Goal: Information Seeking & Learning: Learn about a topic

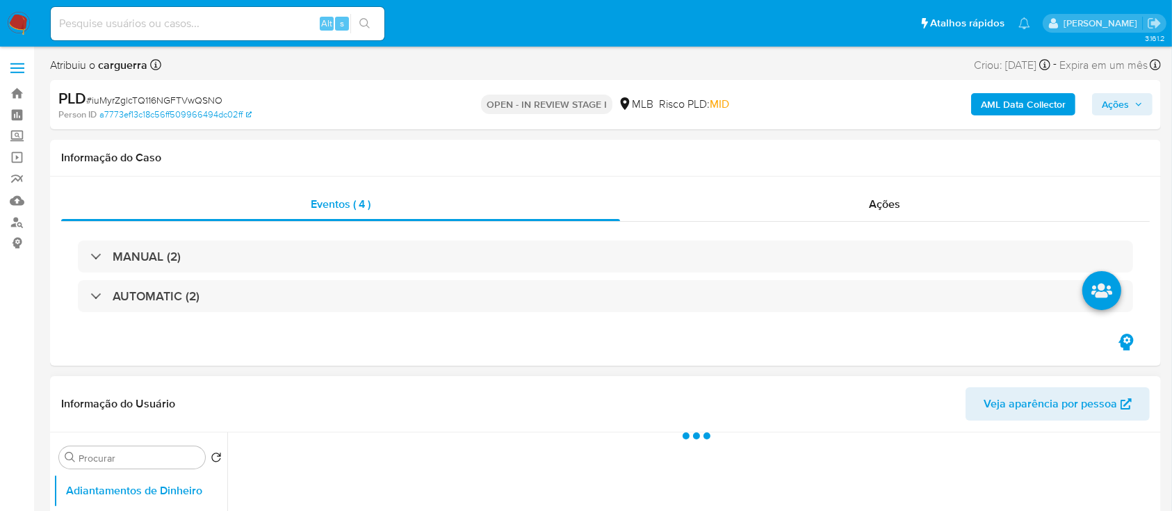
select select "10"
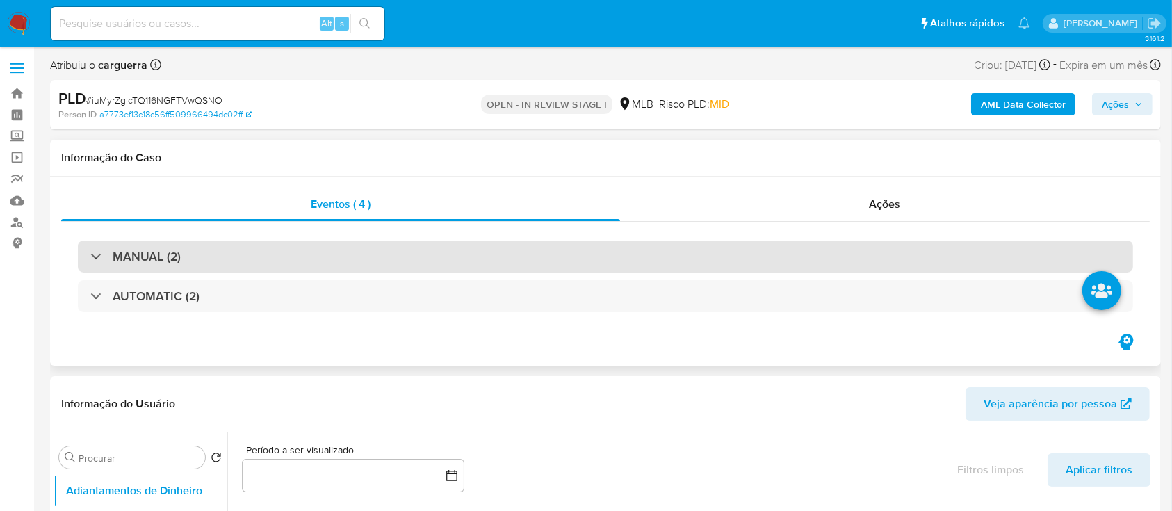
click at [105, 256] on div "MANUAL (2)" at bounding box center [135, 256] width 90 height 15
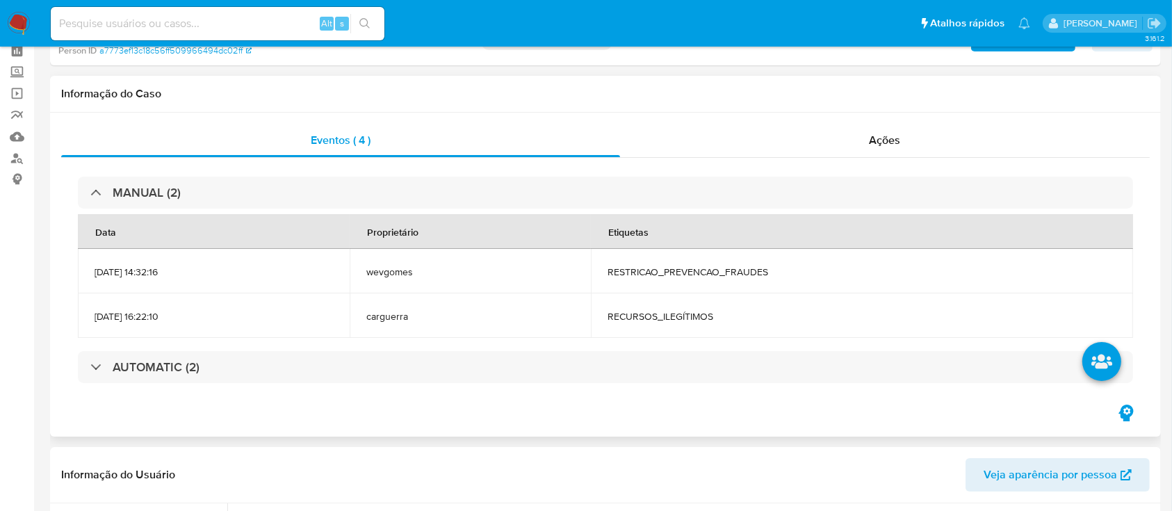
scroll to position [92, 0]
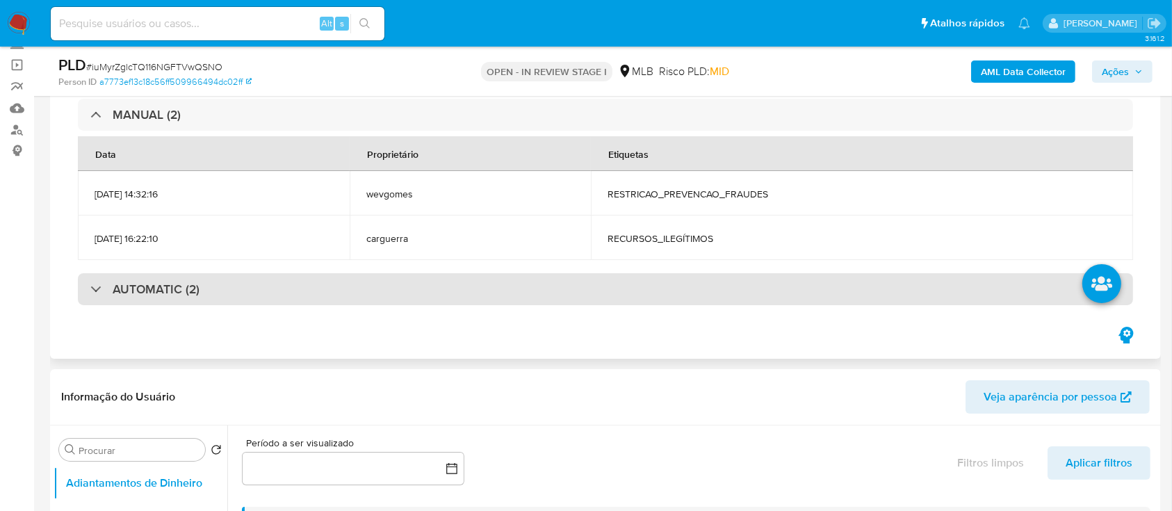
click at [140, 291] on h3 "AUTOMATIC (2)" at bounding box center [156, 288] width 87 height 15
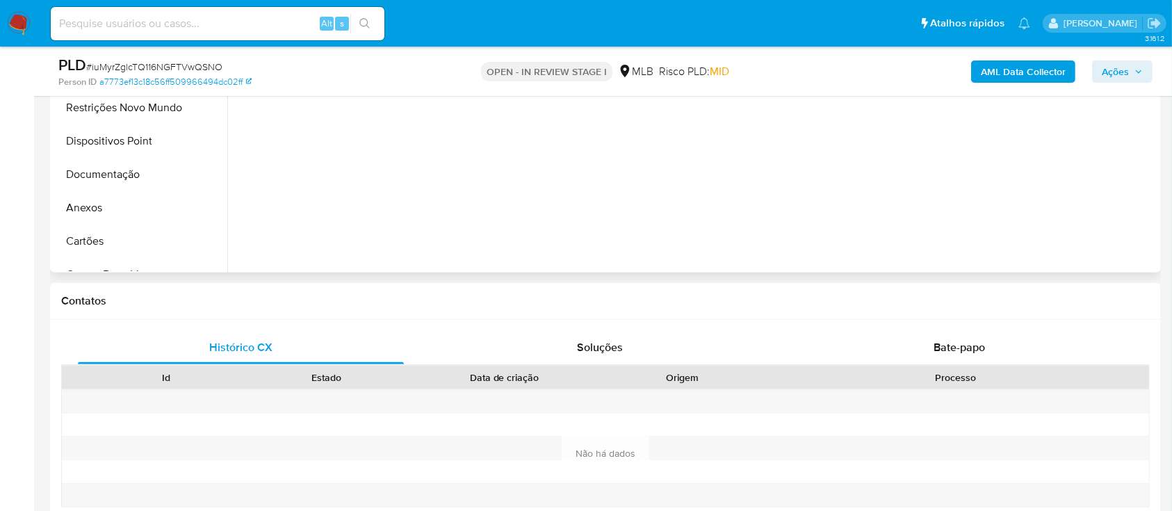
scroll to position [1204, 0]
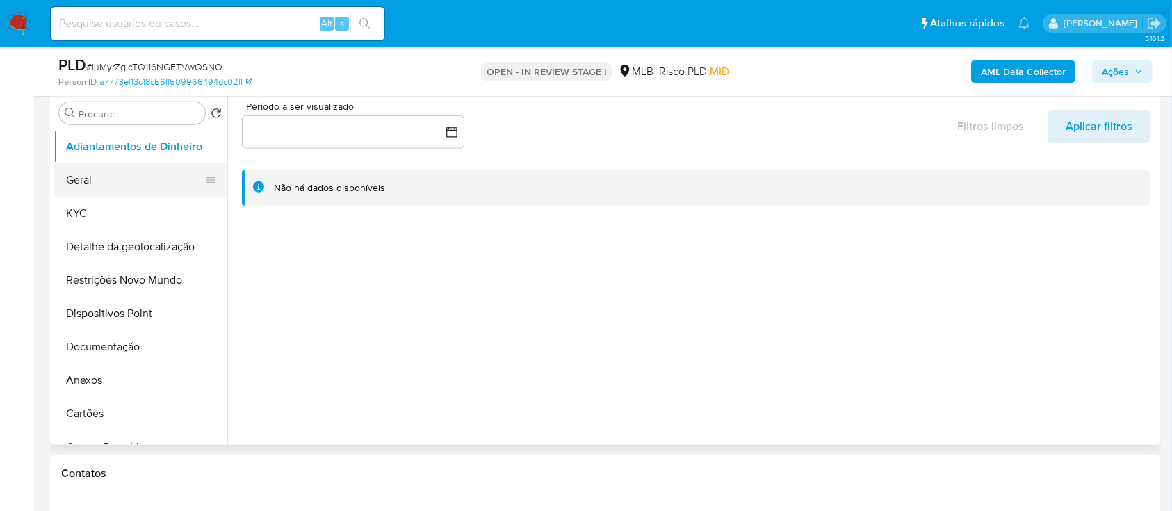
click at [90, 181] on button "Geral" at bounding box center [135, 179] width 163 height 33
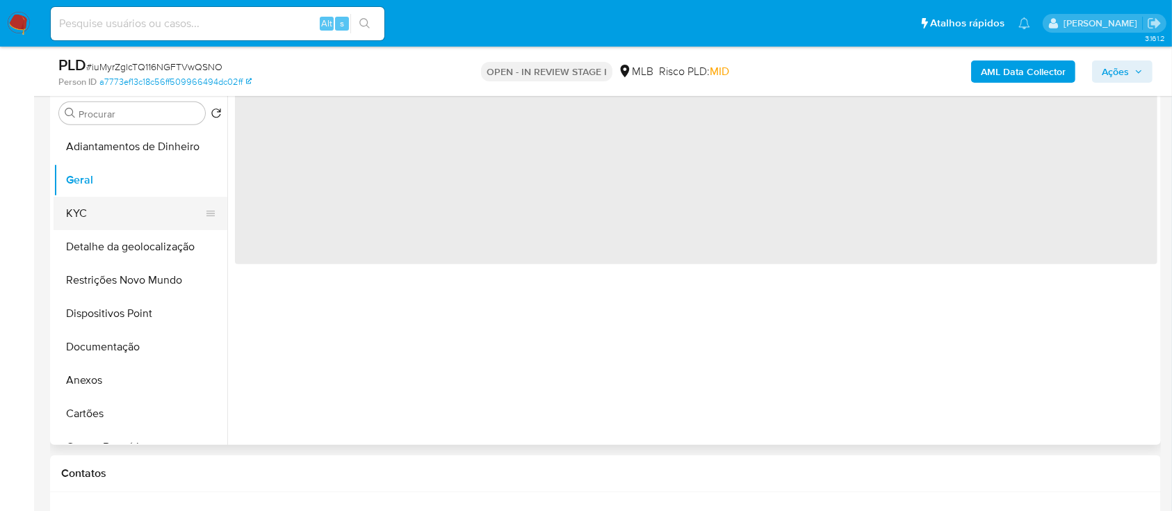
click at [89, 211] on button "KYC" at bounding box center [135, 213] width 163 height 33
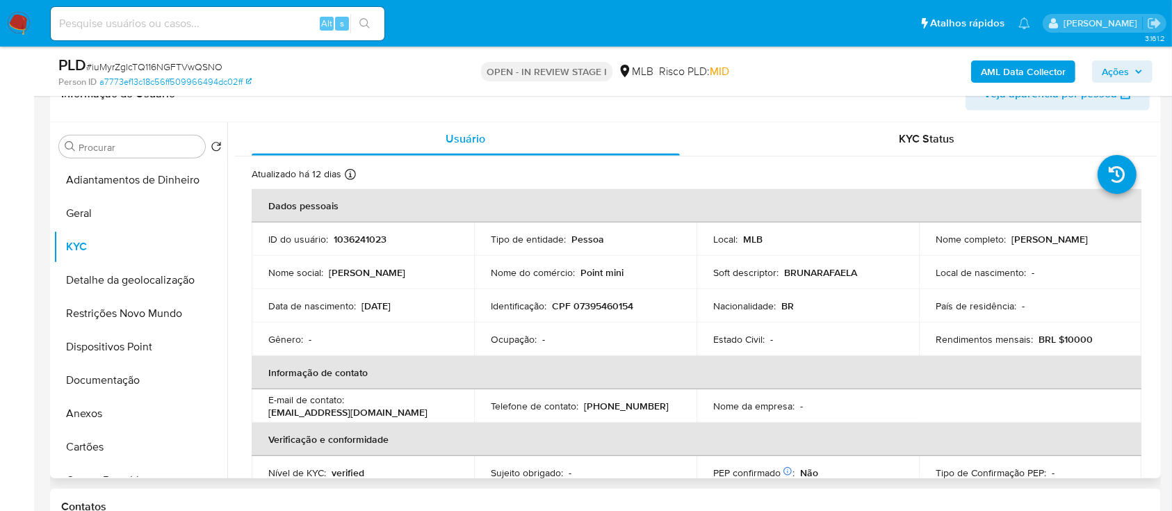
drag, startPoint x: 416, startPoint y: 300, endPoint x: 381, endPoint y: 302, distance: 35.6
click at [363, 303] on div "Data de nascimento : 08/04/2003" at bounding box center [362, 306] width 189 height 13
copy p "08/04/2003"
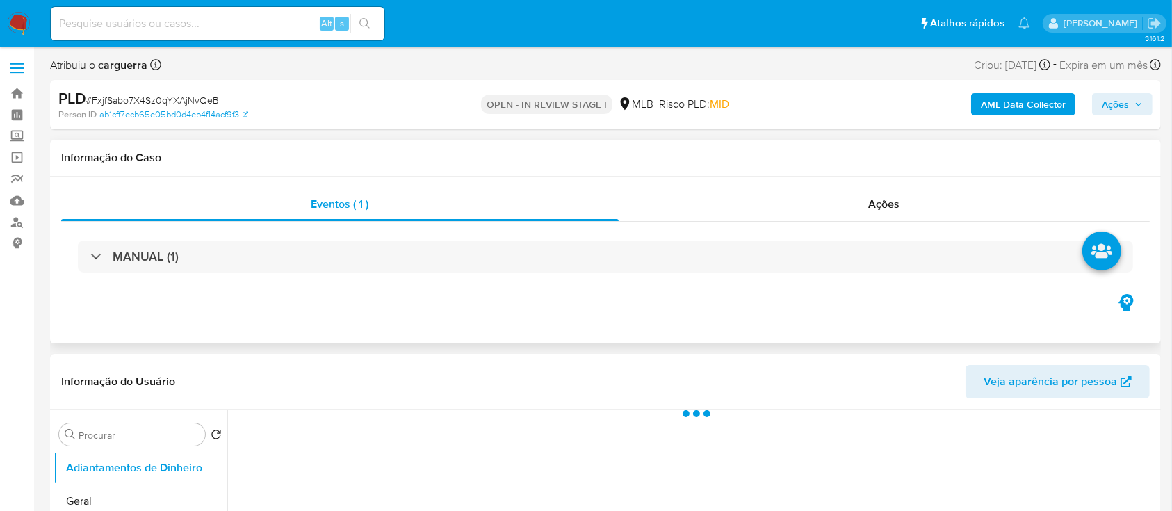
select select "10"
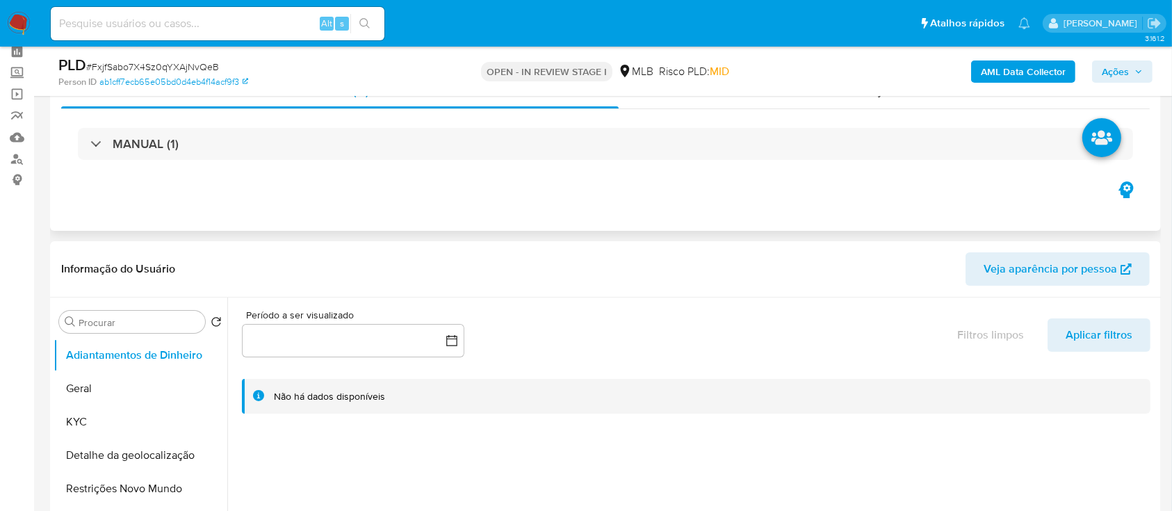
scroll to position [92, 0]
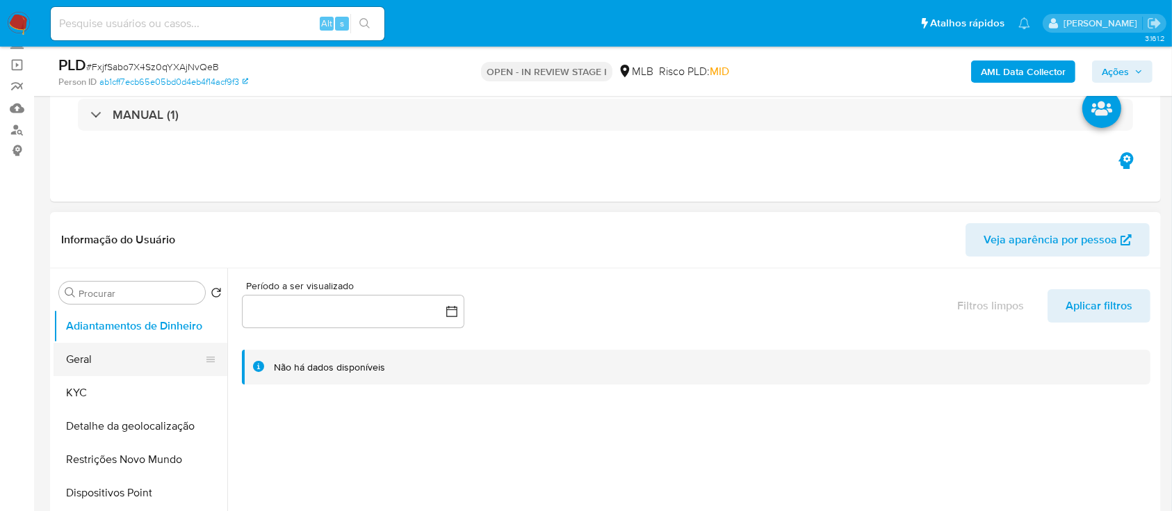
click at [88, 373] on button "Geral" at bounding box center [135, 359] width 163 height 33
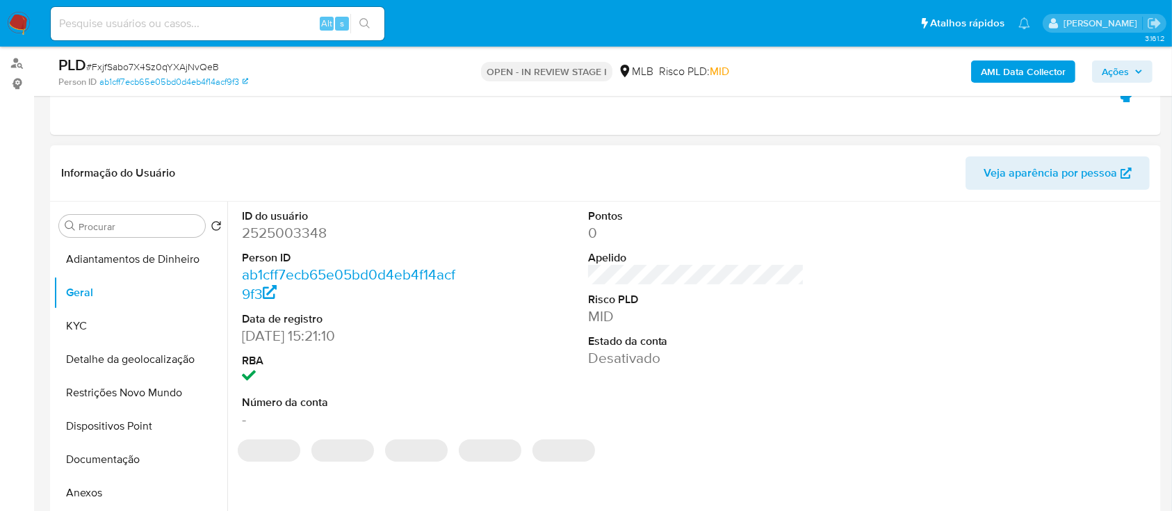
scroll to position [278, 0]
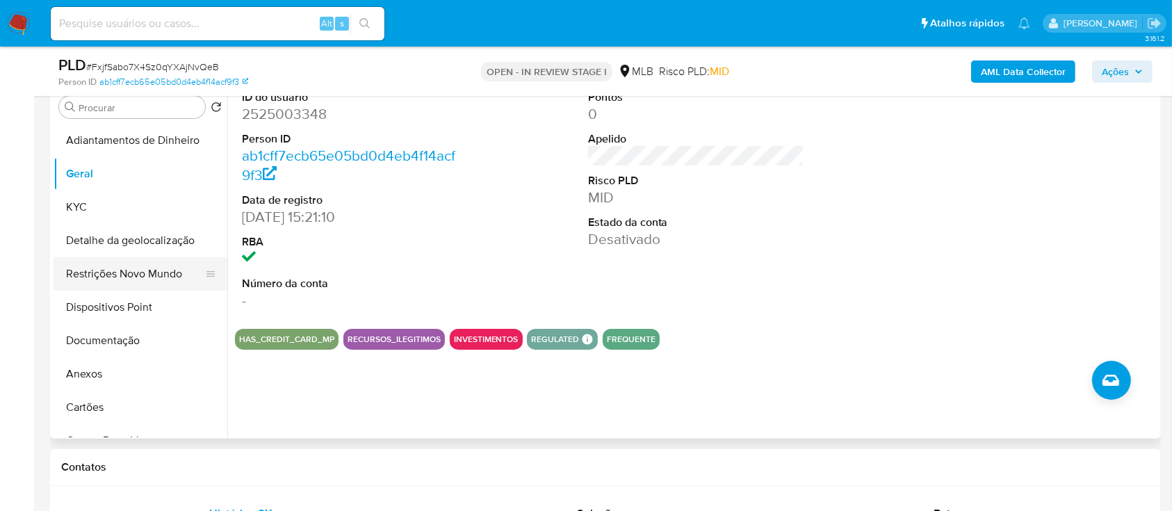
click at [122, 281] on button "Restrições Novo Mundo" at bounding box center [135, 273] width 163 height 33
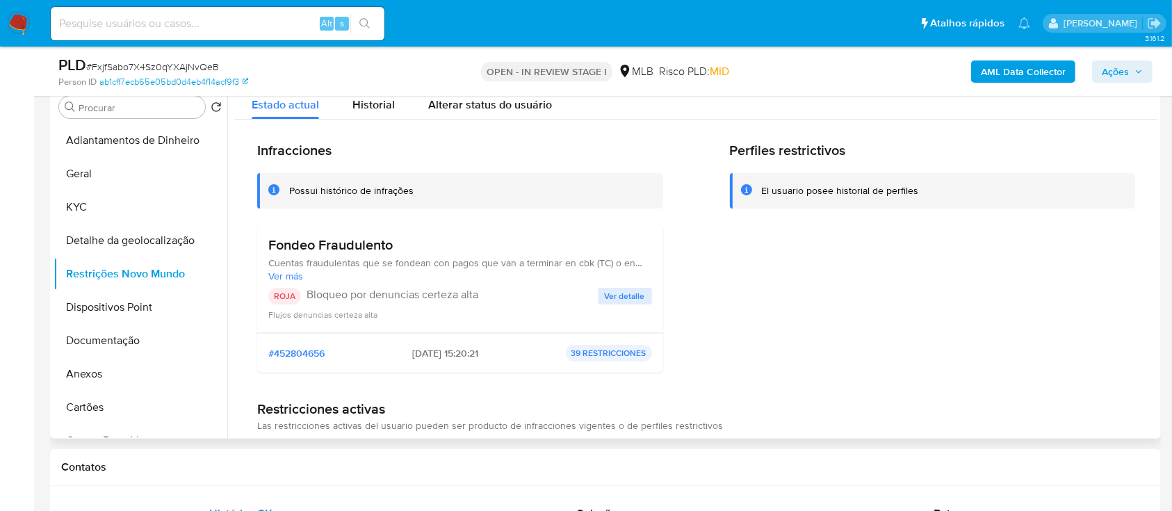
click at [632, 294] on span "Ver detalle" at bounding box center [625, 296] width 40 height 14
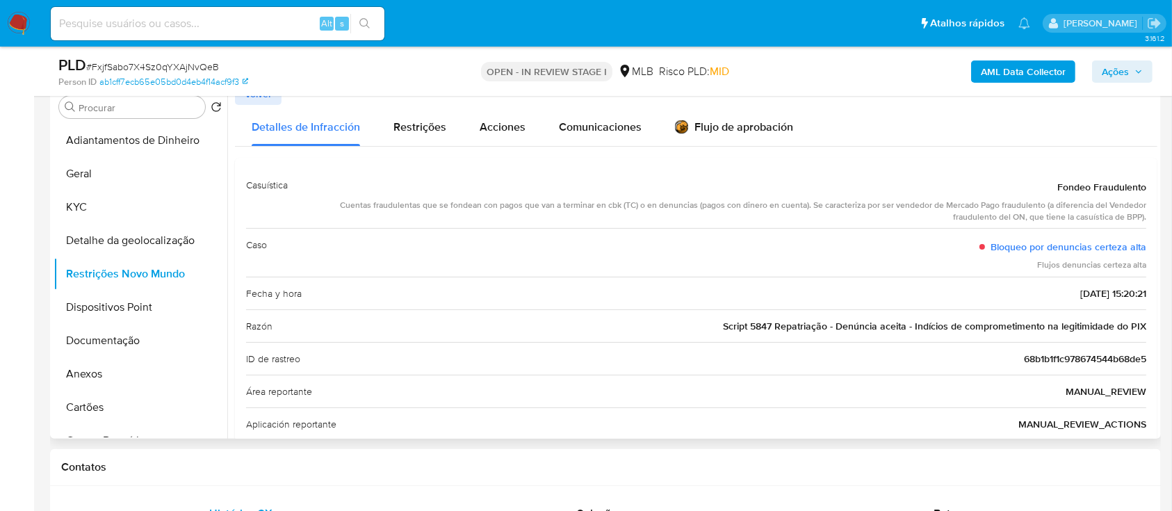
drag, startPoint x: 1040, startPoint y: 191, endPoint x: 1136, endPoint y: 293, distance: 139.1
click at [1134, 293] on div "Casuística Fondeo Fraudulento Cuentas fraudulentas que se fondean con pagos que…" at bounding box center [696, 402] width 900 height 467
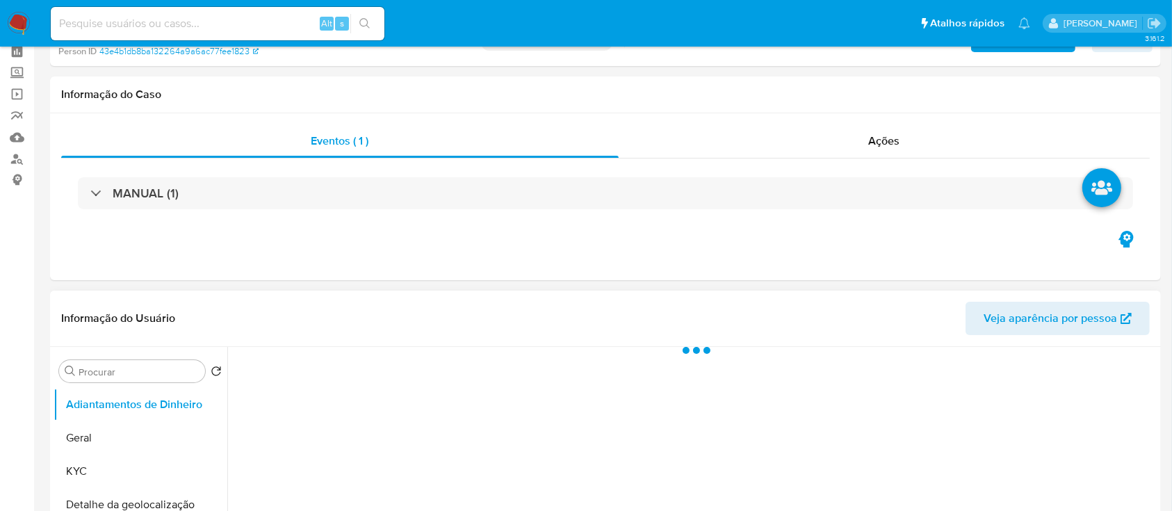
select select "10"
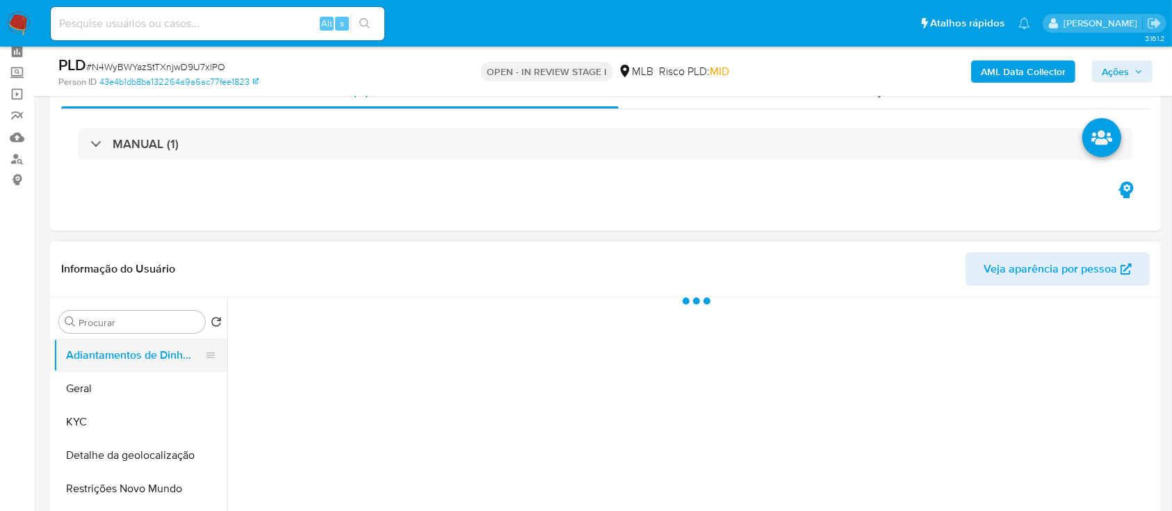
scroll to position [92, 0]
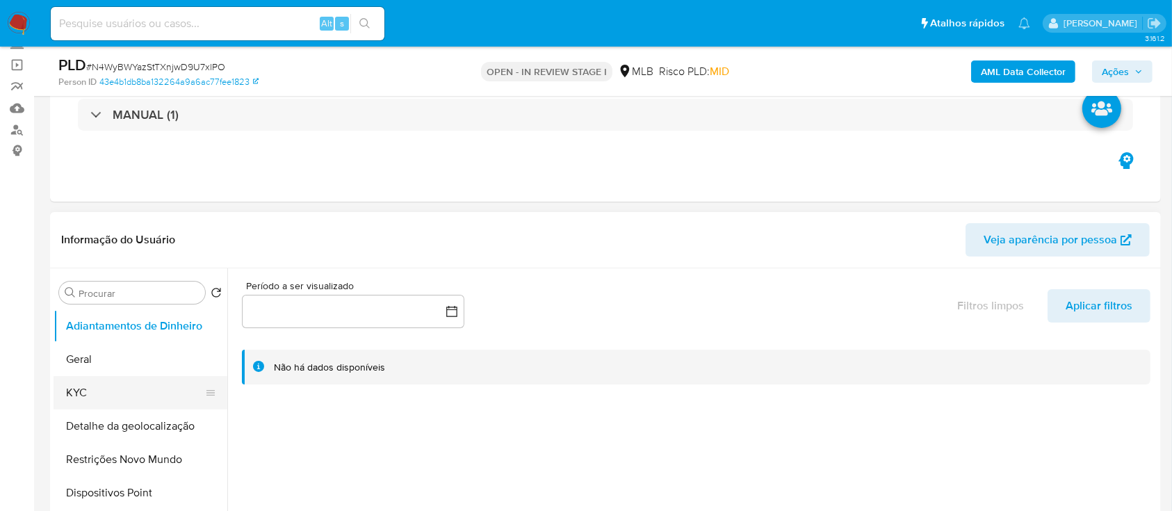
click at [100, 398] on button "KYC" at bounding box center [135, 392] width 163 height 33
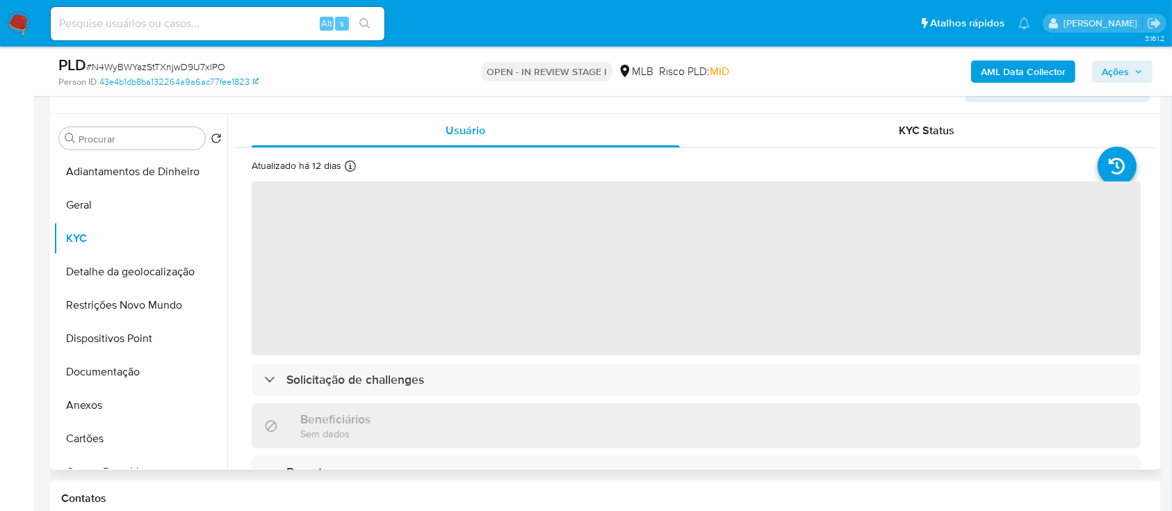
scroll to position [278, 0]
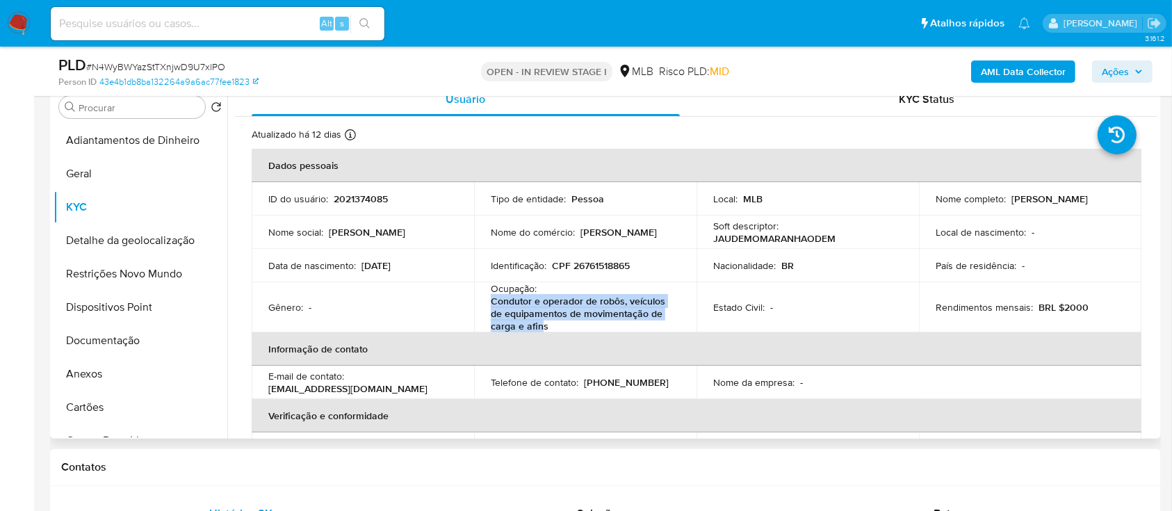
drag, startPoint x: 539, startPoint y: 324, endPoint x: 486, endPoint y: 308, distance: 55.2
click at [486, 308] on td "Ocupação : Condutor e operador de robôs, veículos de equipamentos de movimentaç…" at bounding box center [585, 307] width 222 height 50
copy p "Condutor e operador de robôs, veículos de equipamentos de movimentação de carga…"
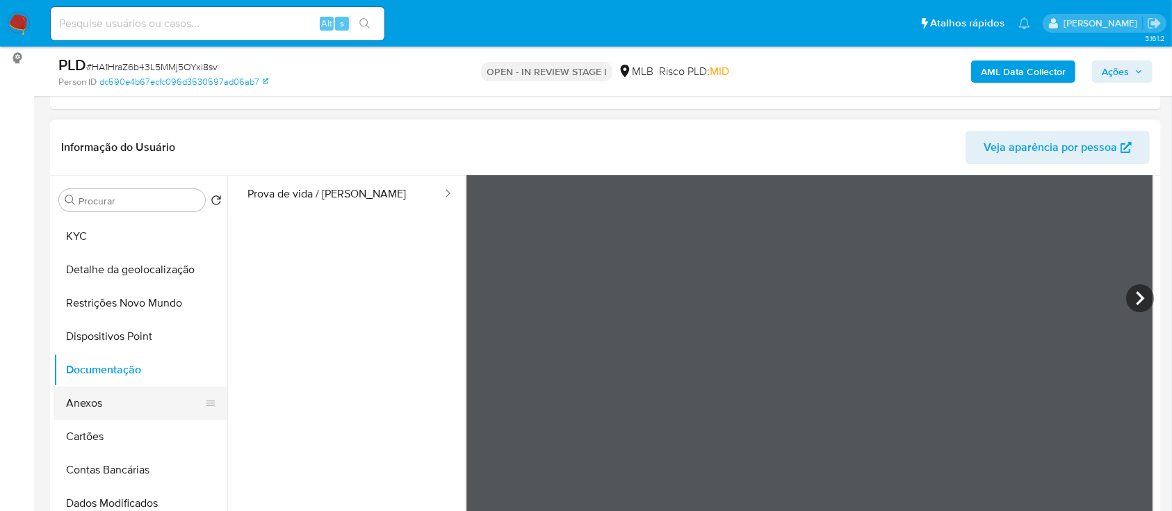
scroll to position [92, 0]
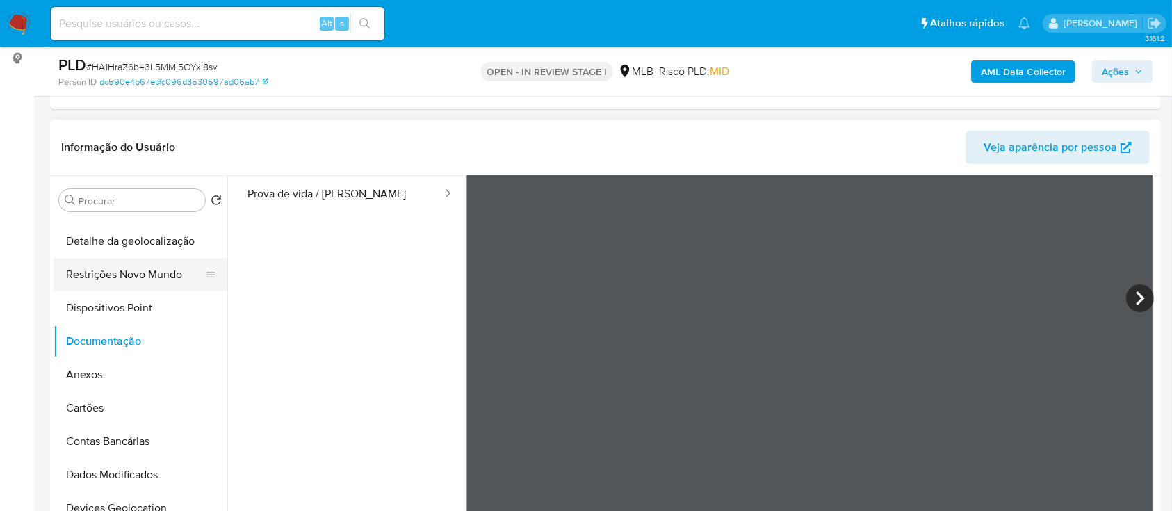
click at [144, 270] on button "Restrições Novo Mundo" at bounding box center [135, 274] width 163 height 33
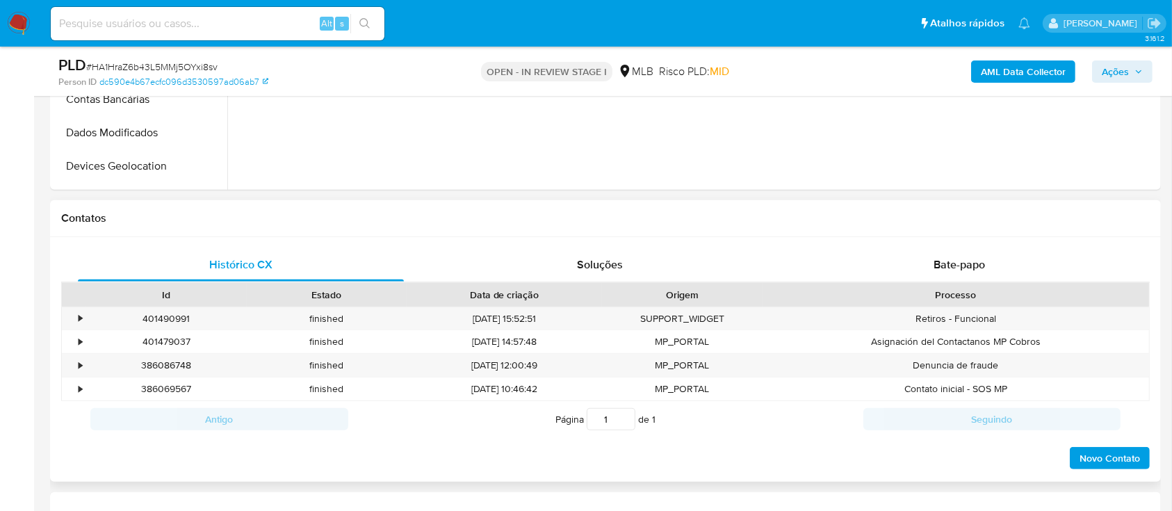
scroll to position [648, 0]
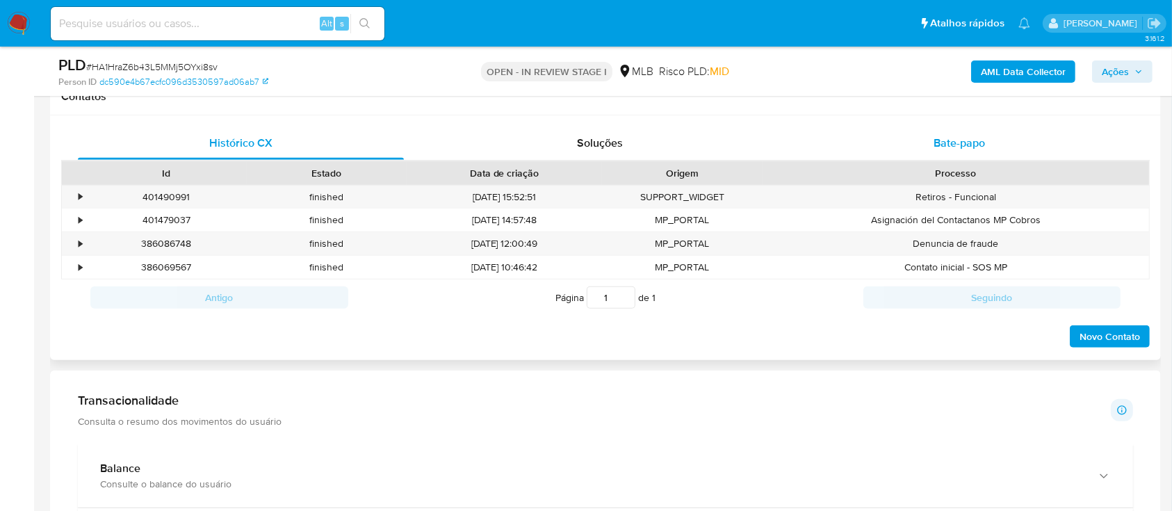
click at [973, 148] on span "Bate-papo" at bounding box center [958, 143] width 51 height 16
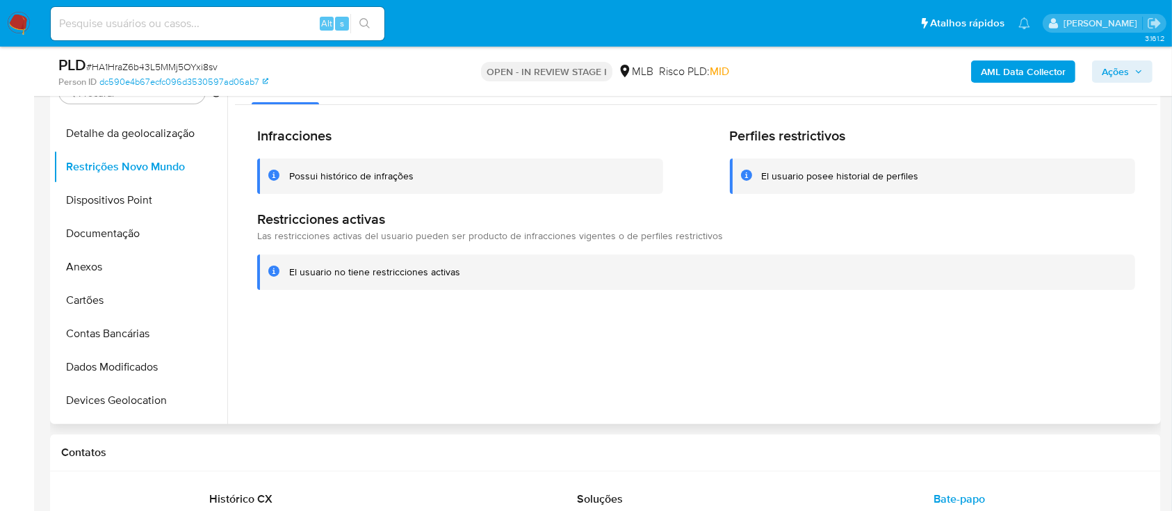
scroll to position [278, 0]
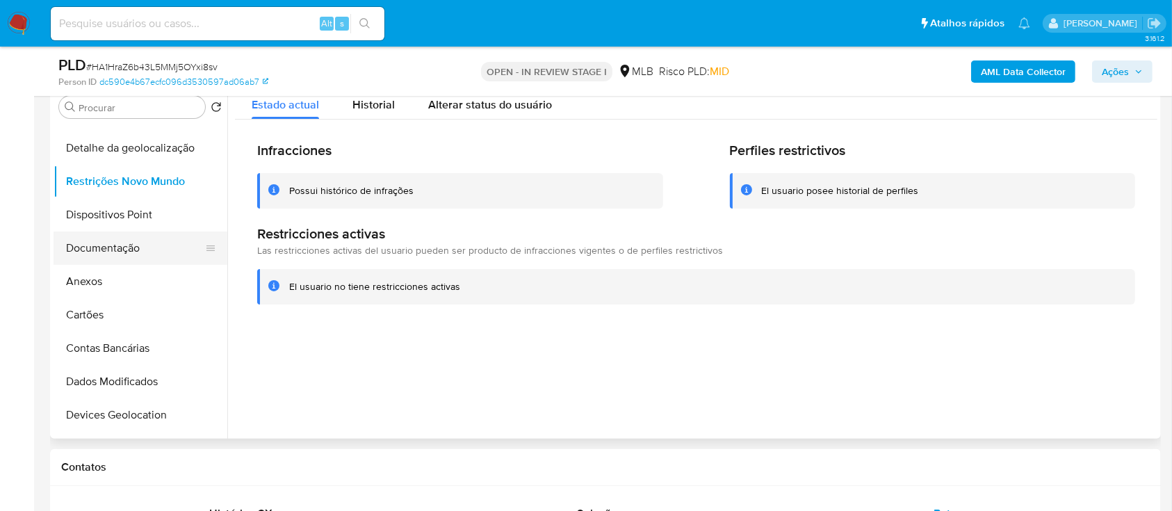
click at [121, 245] on button "Documentação" at bounding box center [135, 247] width 163 height 33
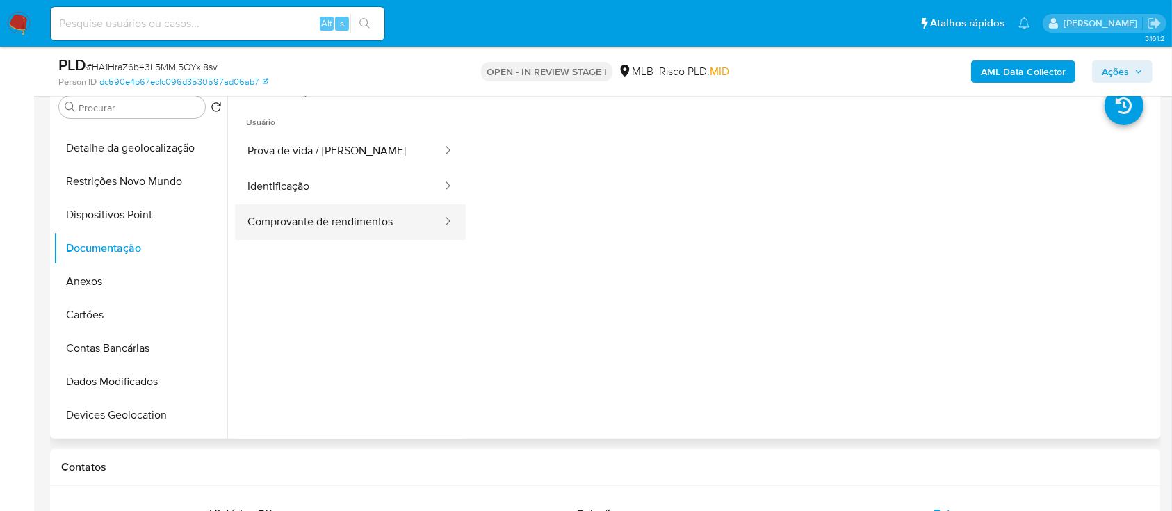
click at [284, 223] on button "Comprovante de rendimentos" at bounding box center [339, 221] width 208 height 35
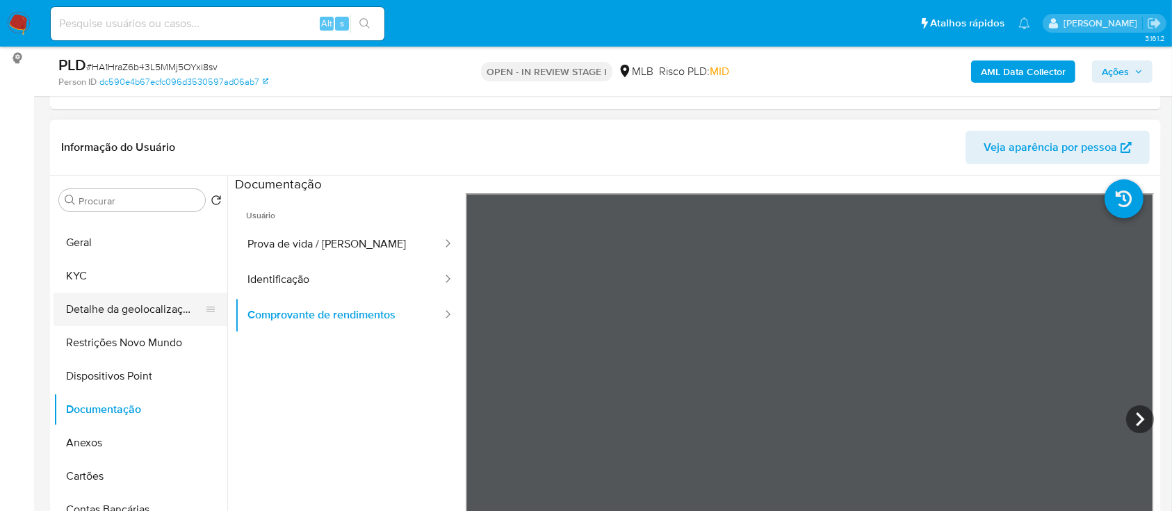
scroll to position [0, 0]
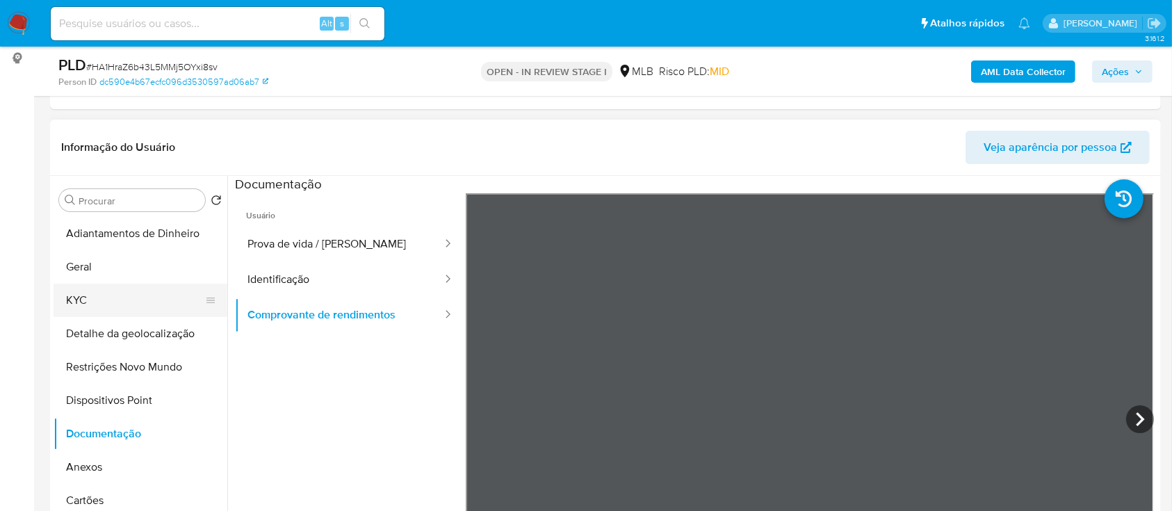
click at [106, 296] on button "KYC" at bounding box center [135, 300] width 163 height 33
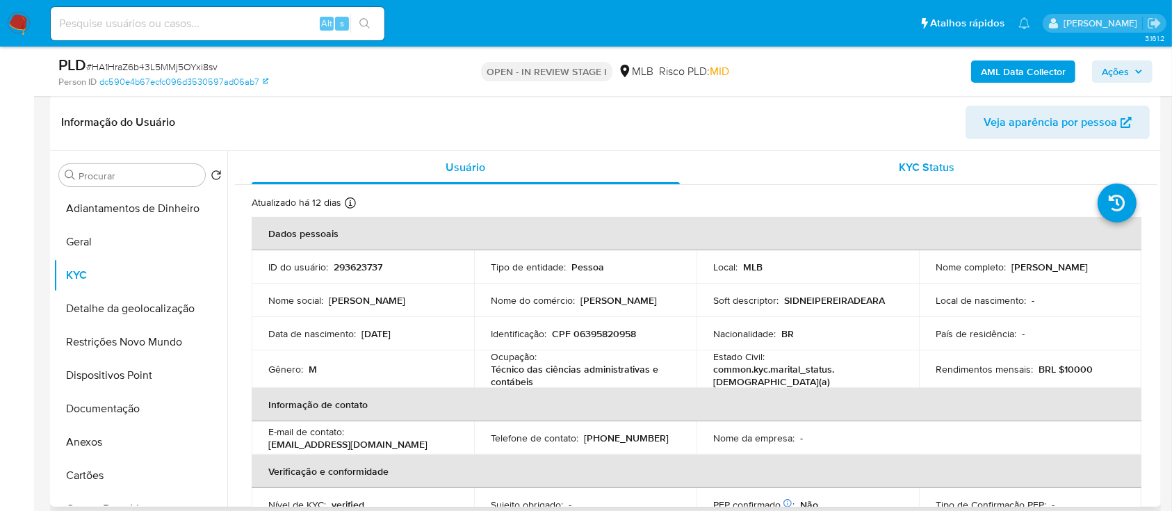
scroll to position [185, 0]
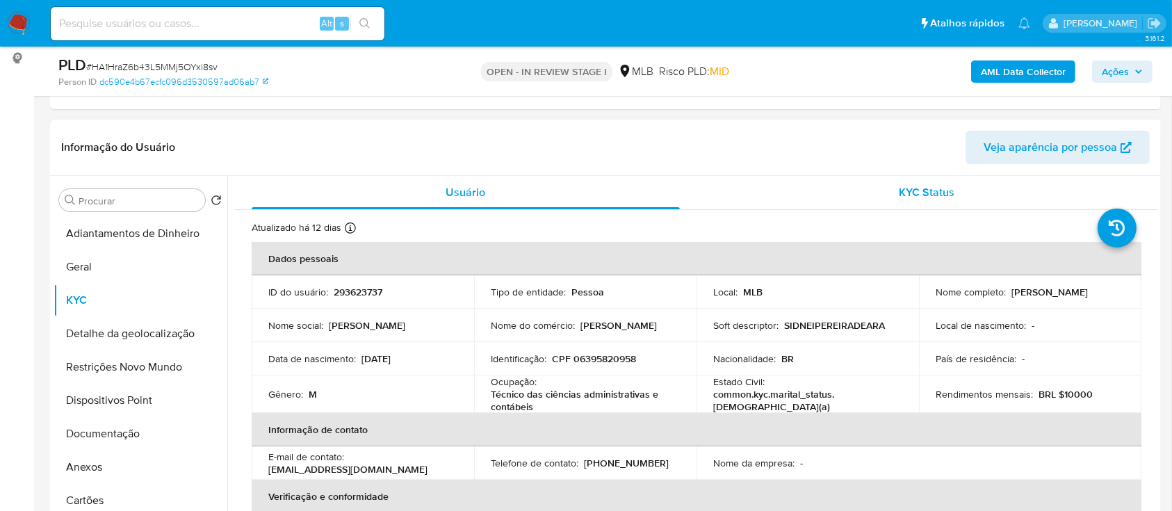
click at [914, 188] on span "KYC Status" at bounding box center [927, 192] width 56 height 16
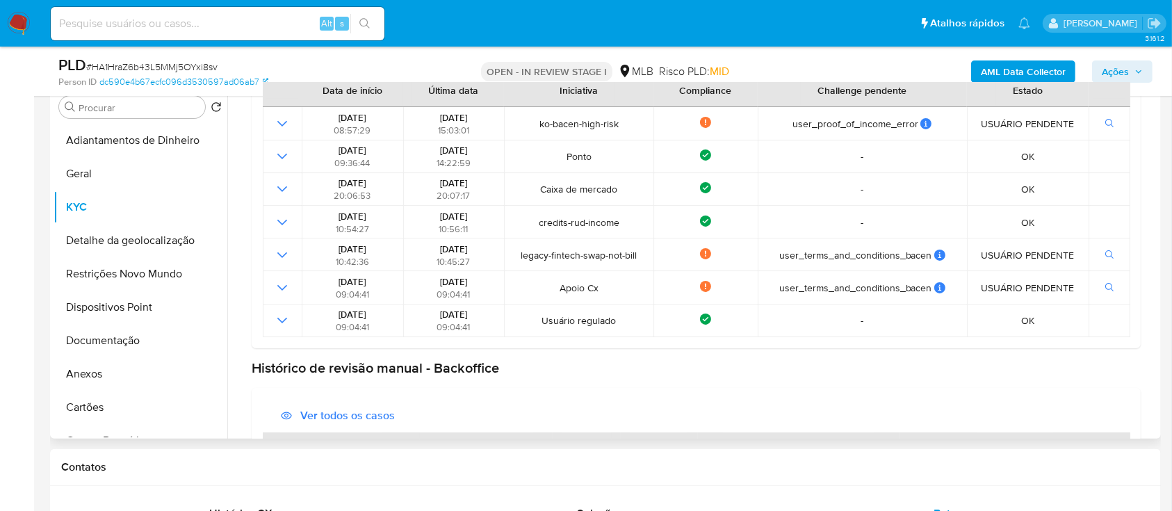
scroll to position [268, 0]
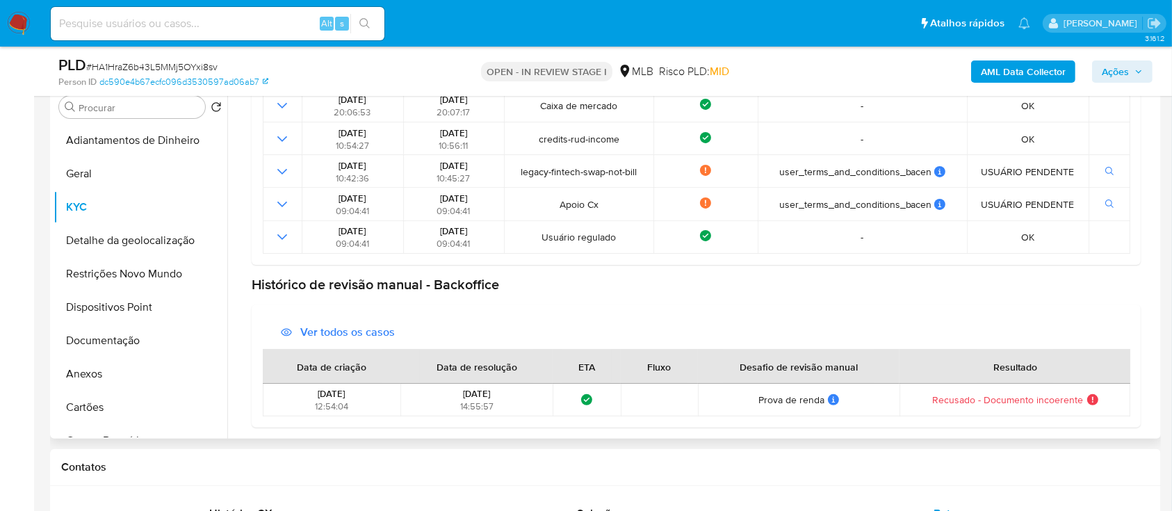
drag, startPoint x: 931, startPoint y: 396, endPoint x: 1106, endPoint y: 402, distance: 175.9
click at [1106, 402] on div "Recusado - Documento incoerente Recusado - Documento incoerente Resolução: Docu…" at bounding box center [1015, 399] width 222 height 13
click at [86, 206] on button "KYC" at bounding box center [135, 206] width 163 height 33
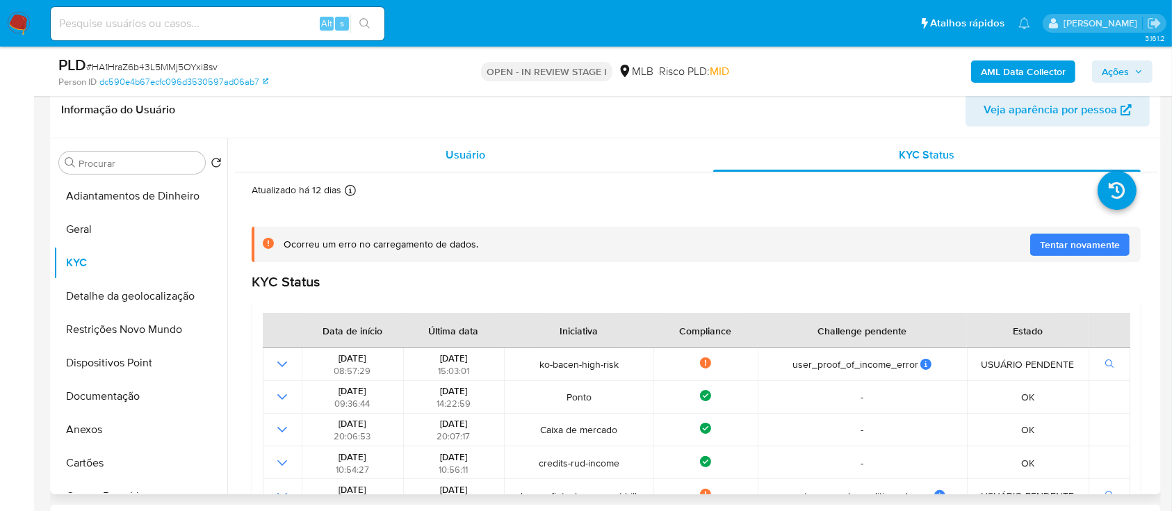
scroll to position [185, 0]
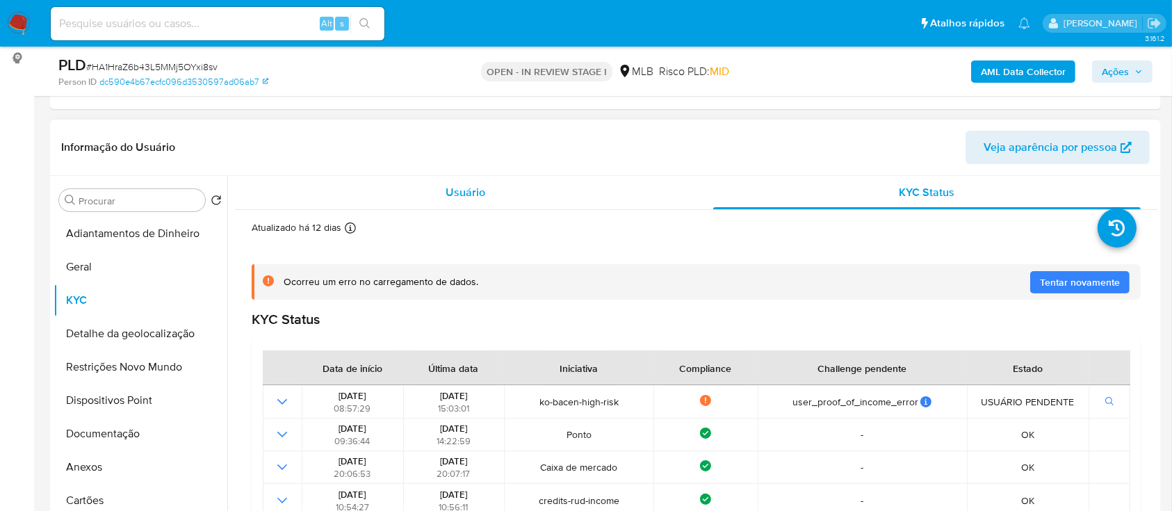
click at [464, 178] on div "Usuário" at bounding box center [466, 192] width 428 height 33
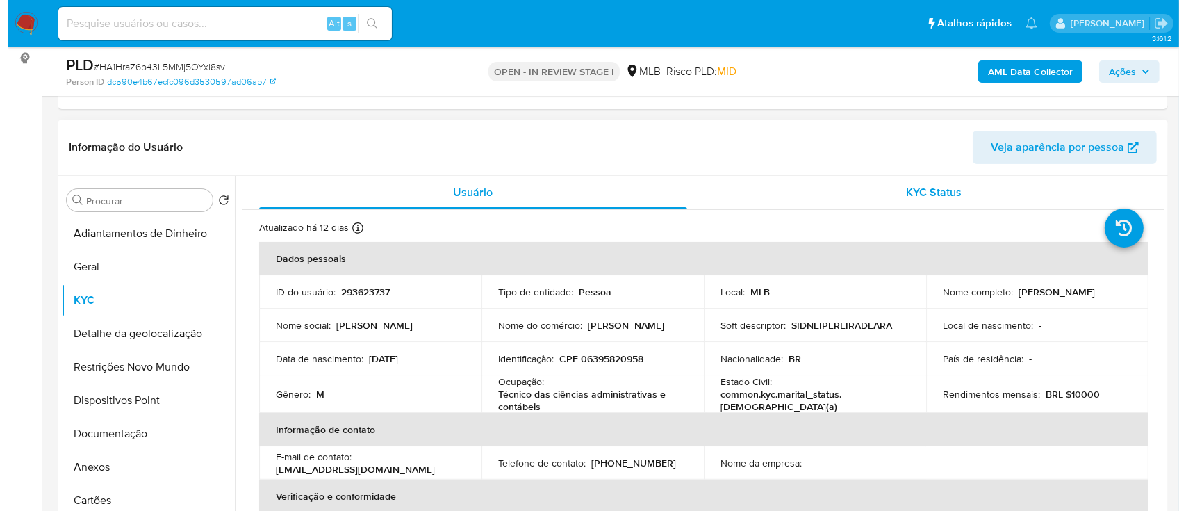
scroll to position [92, 0]
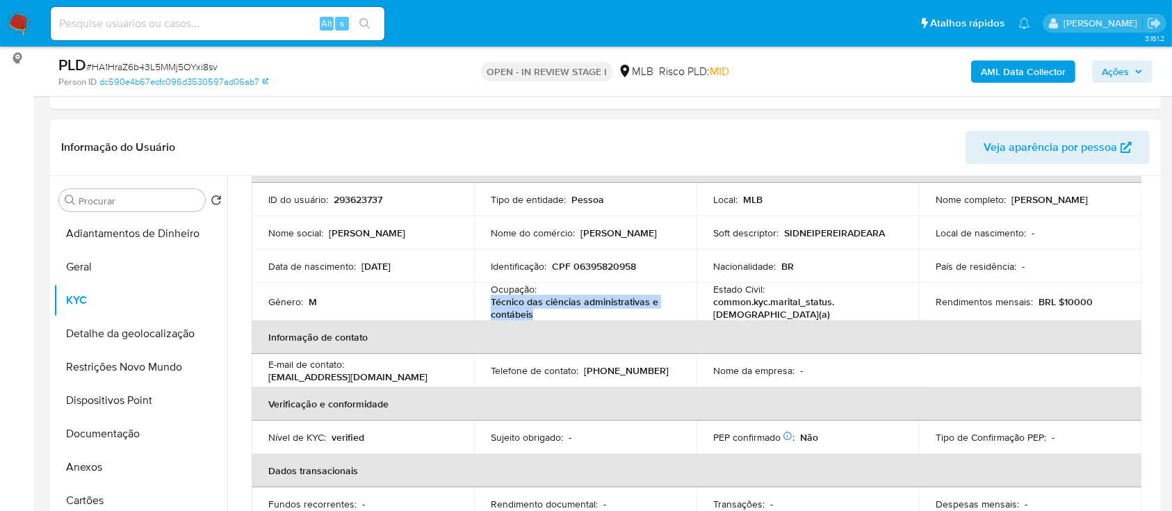
drag, startPoint x: 541, startPoint y: 309, endPoint x: 485, endPoint y: 305, distance: 56.4
click at [485, 305] on td "Ocupação : Técnico das ciências administrativas e contábeis" at bounding box center [585, 302] width 222 height 38
copy p "Técnico das ciências administrativas e contábeis"
click at [1123, 67] on span "Ações" at bounding box center [1115, 71] width 27 height 22
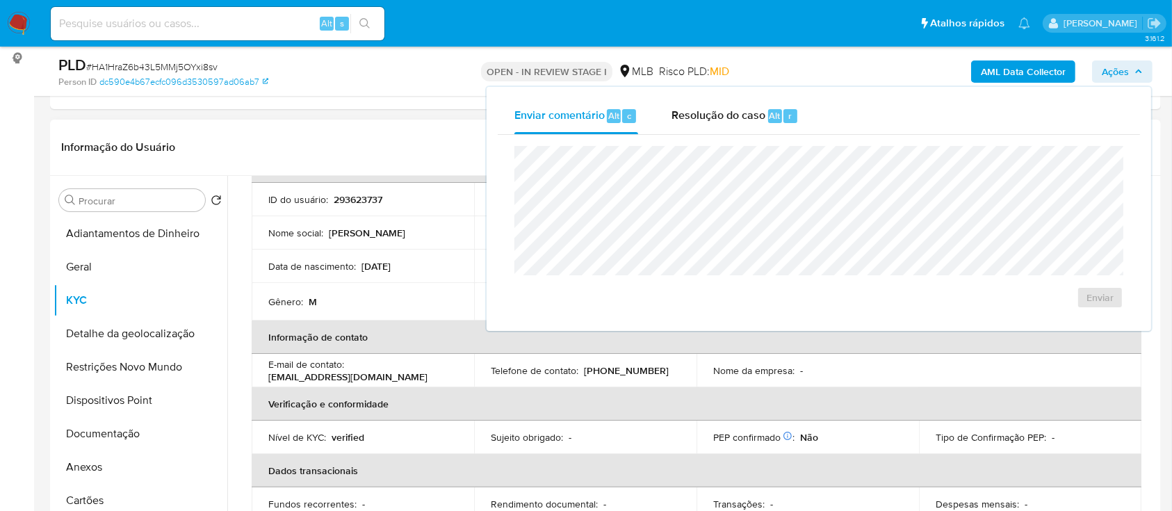
click at [368, 154] on header "Informação do Usuário Veja aparência por pessoa" at bounding box center [605, 147] width 1088 height 33
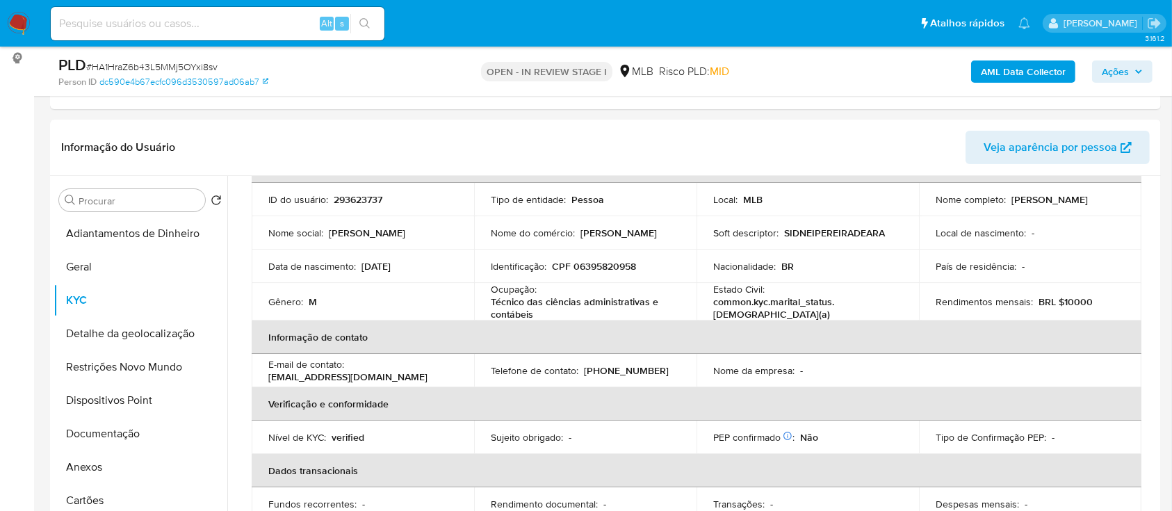
click at [1001, 68] on b "AML Data Collector" at bounding box center [1023, 71] width 85 height 22
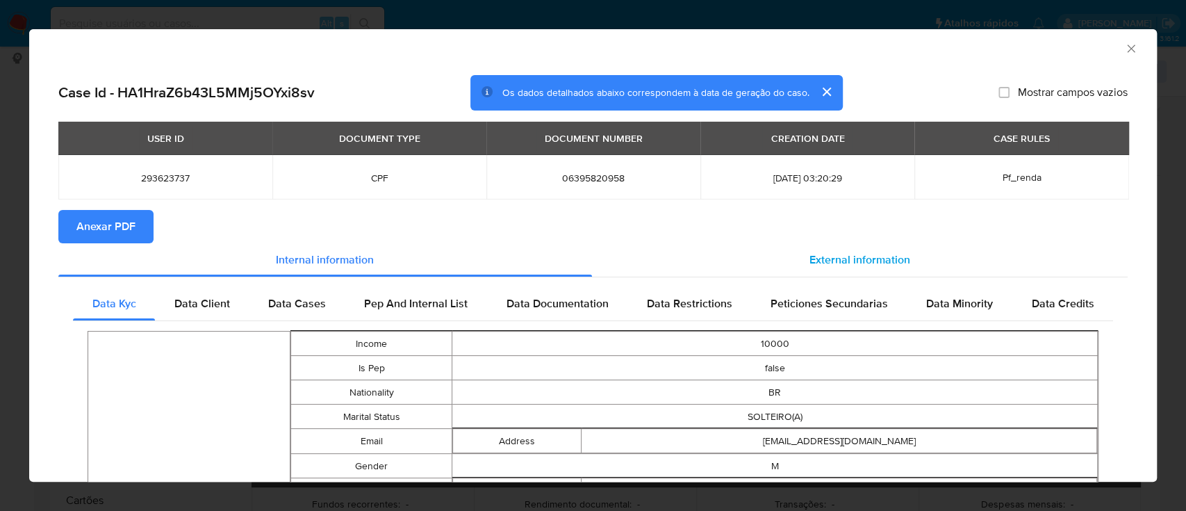
click at [840, 265] on span "External information" at bounding box center [860, 260] width 101 height 16
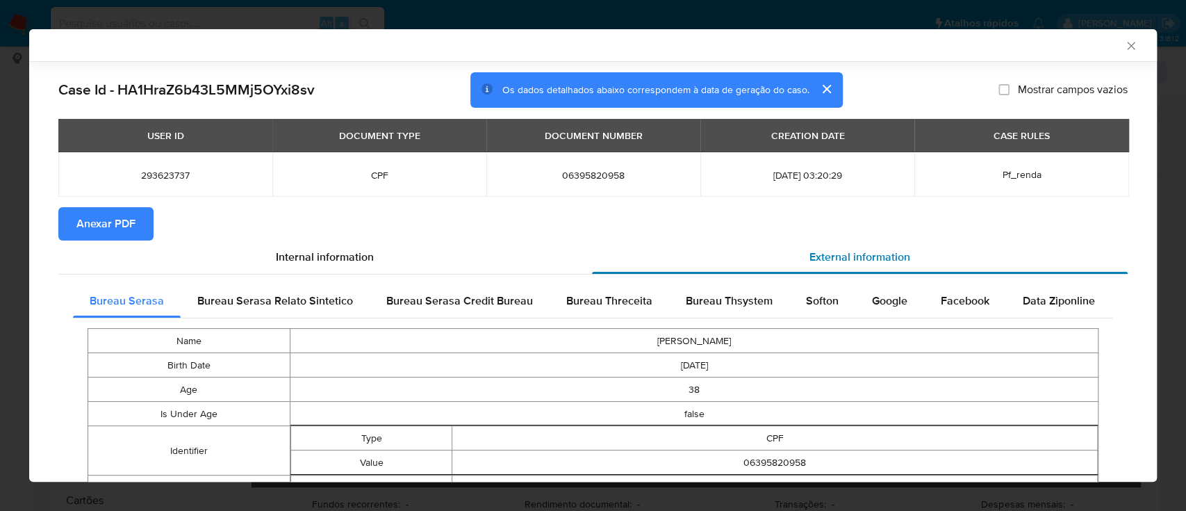
scroll to position [89, 0]
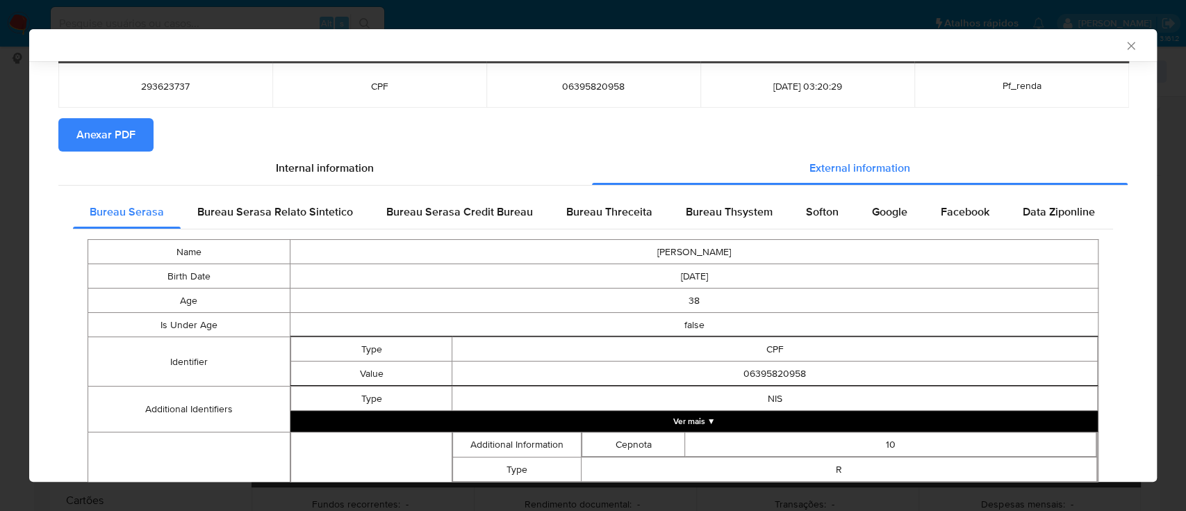
click at [608, 220] on div "Bureau Threceita" at bounding box center [610, 211] width 120 height 33
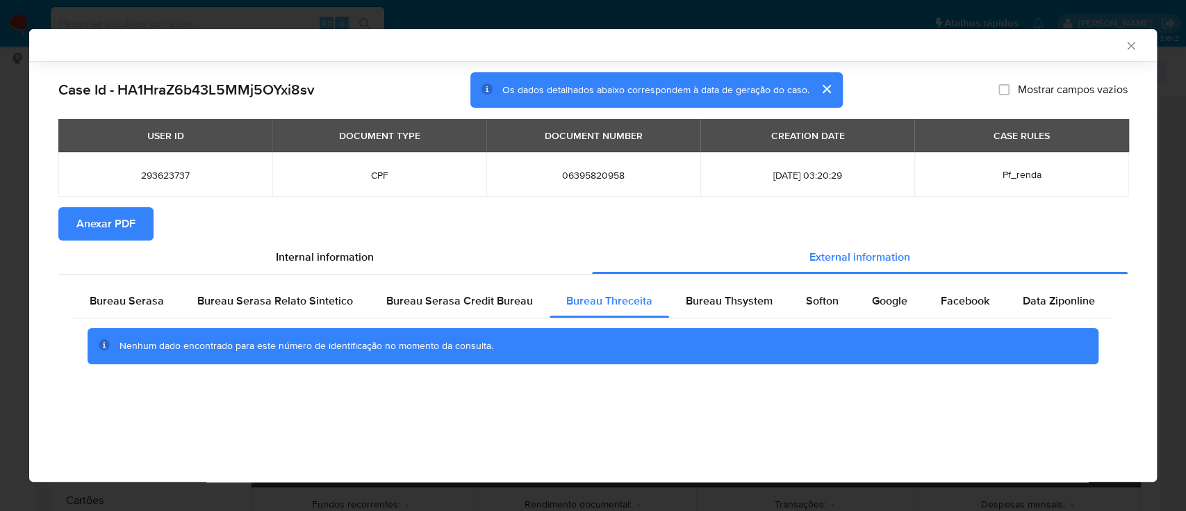
scroll to position [0, 0]
click at [726, 295] on span "Bureau Thsystem" at bounding box center [729, 301] width 87 height 16
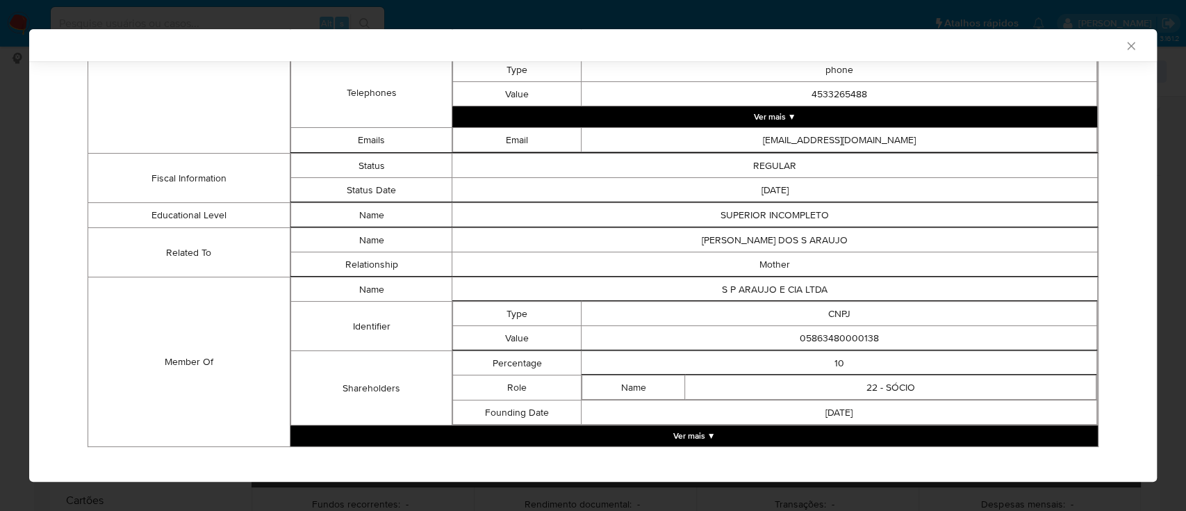
scroll to position [767, 0]
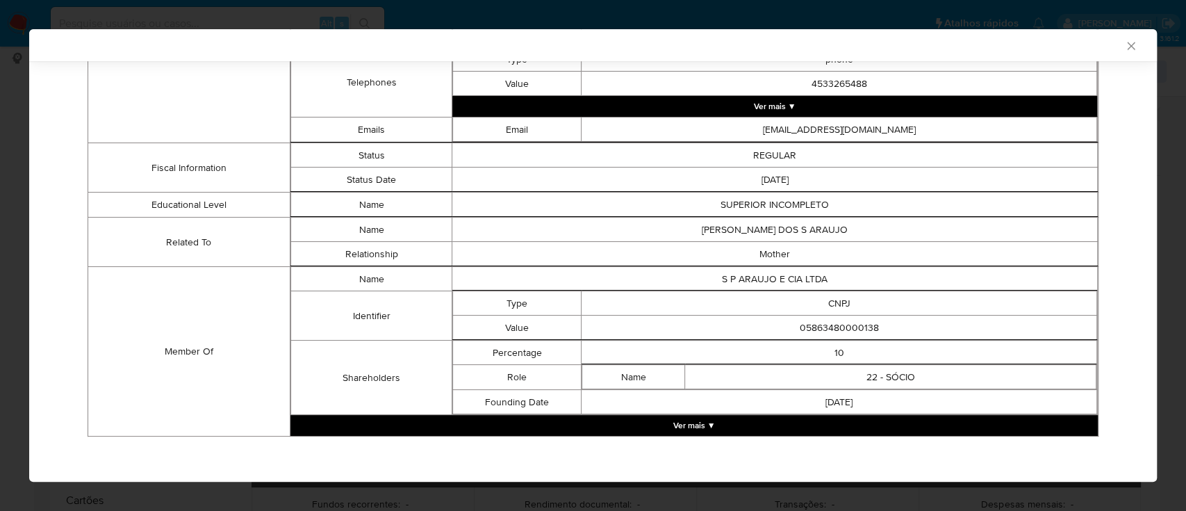
drag, startPoint x: 884, startPoint y: 325, endPoint x: 874, endPoint y: 323, distance: 10.0
click at [874, 323] on td "05863480000138" at bounding box center [840, 328] width 516 height 24
drag, startPoint x: 845, startPoint y: 320, endPoint x: 778, endPoint y: 321, distance: 67.4
click at [778, 321] on td "05863480000138" at bounding box center [840, 328] width 516 height 24
copy td "05863480000138"
